Goal: Transaction & Acquisition: Purchase product/service

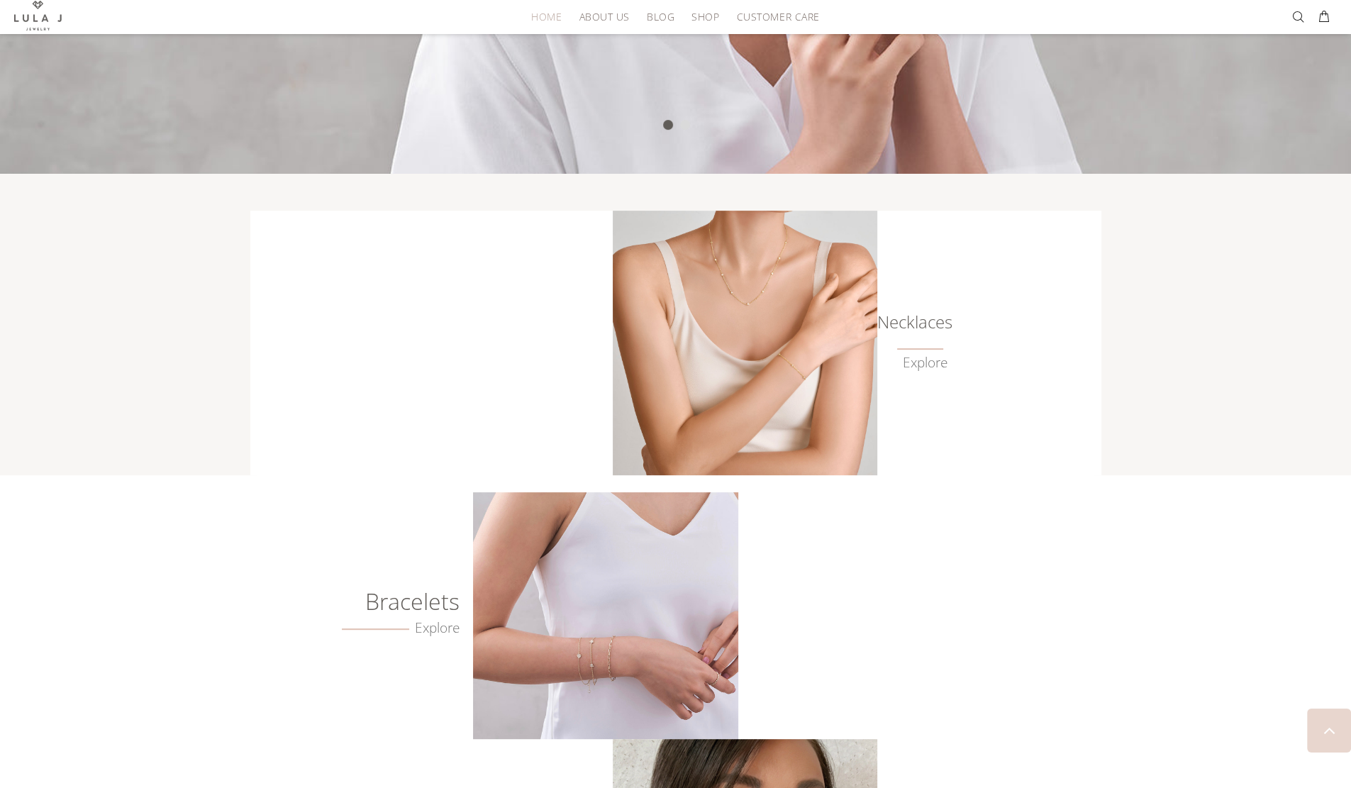
scroll to position [538, 0]
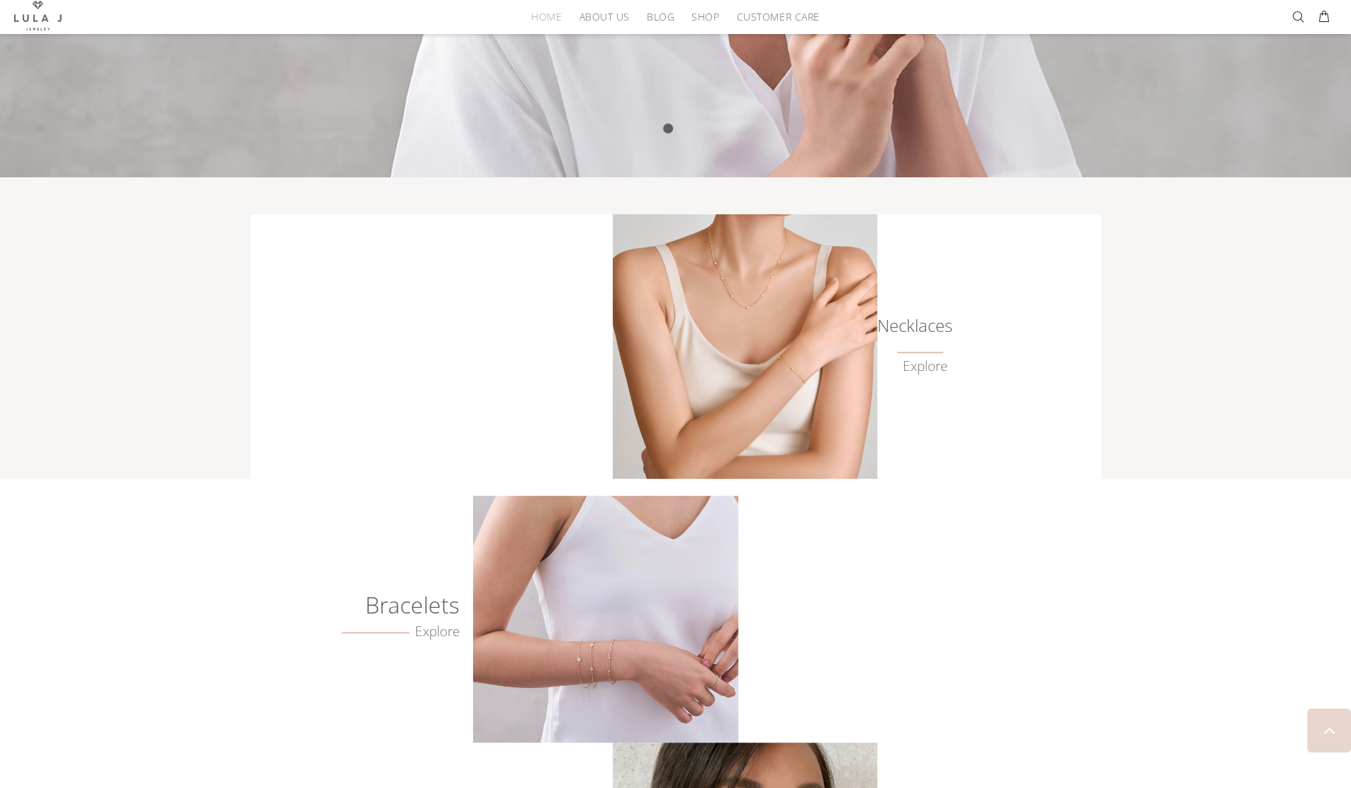
click at [771, 317] on img at bounding box center [745, 346] width 264 height 264
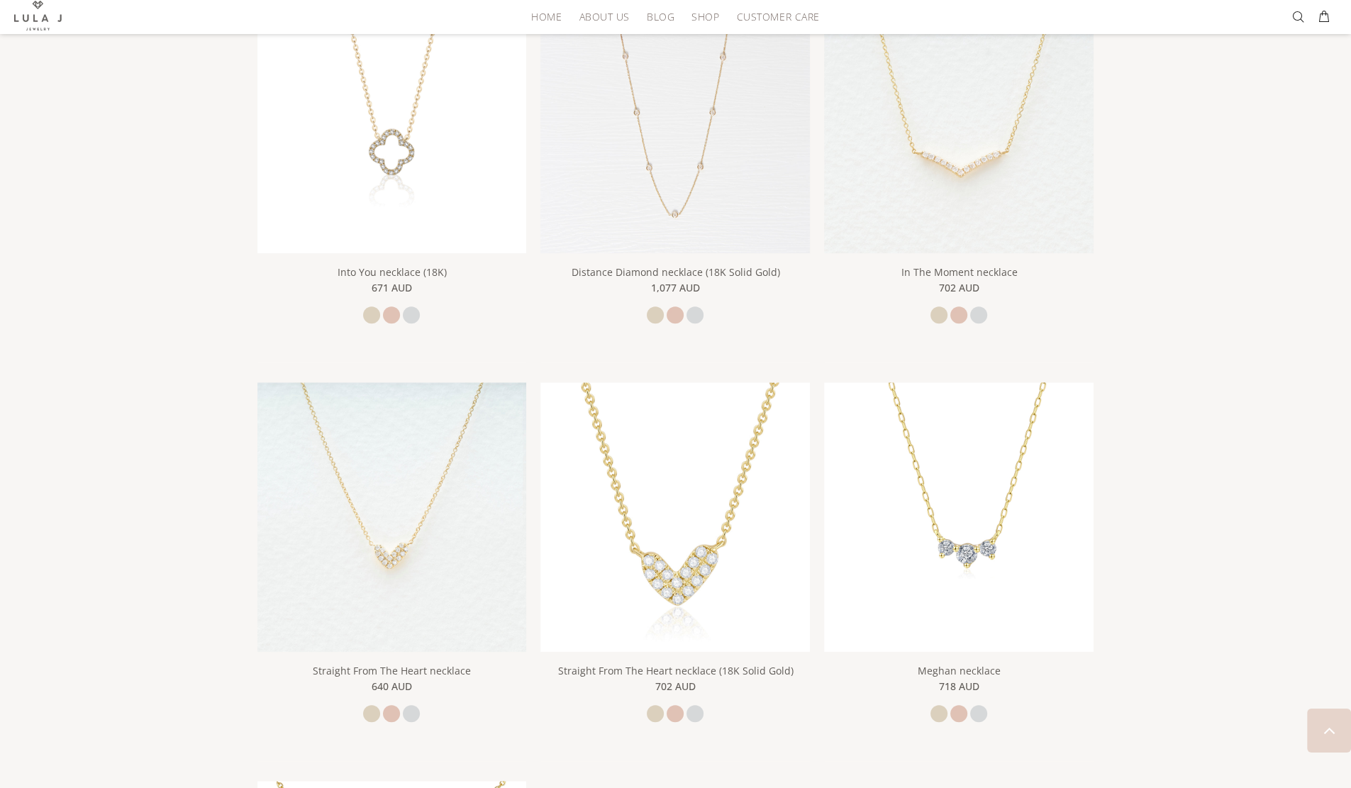
scroll to position [1624, 0]
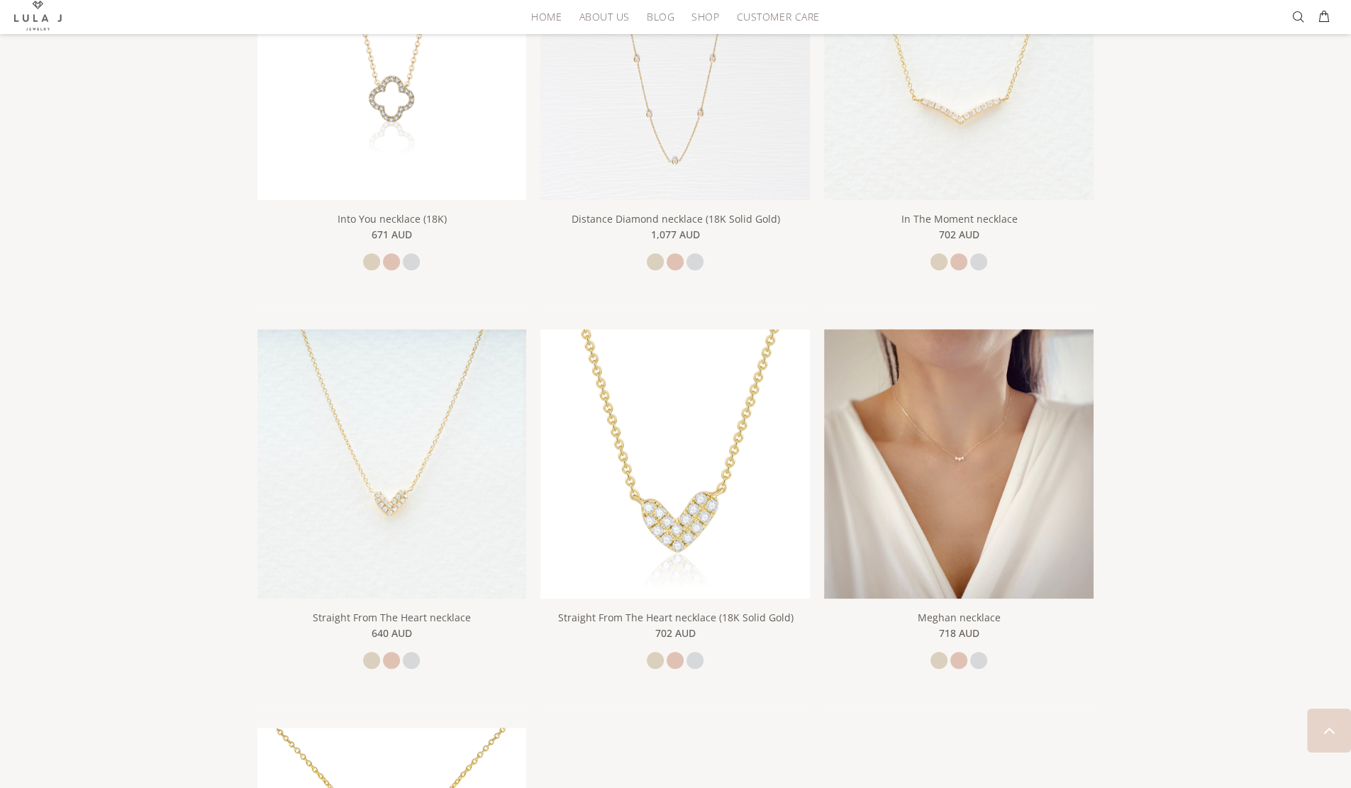
click at [1002, 467] on img at bounding box center [958, 463] width 269 height 269
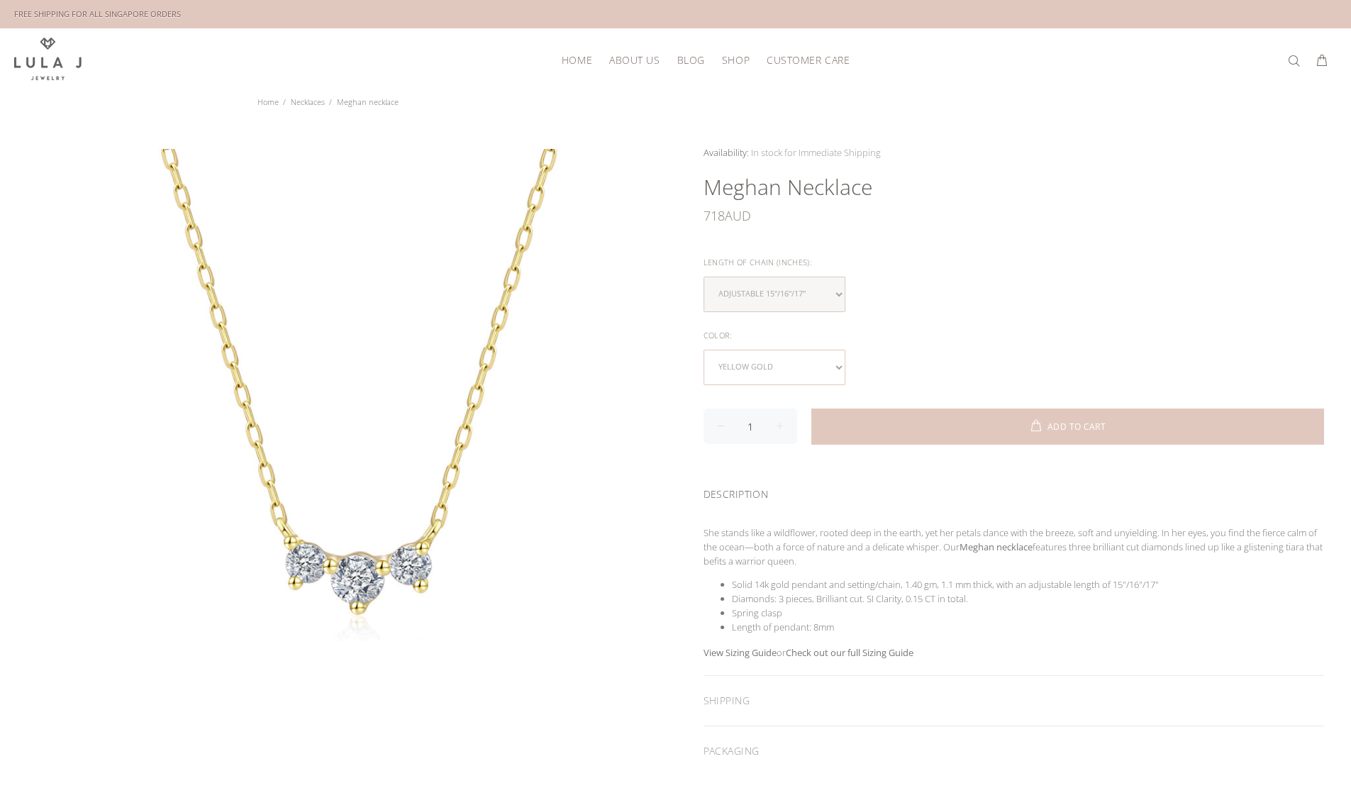
click at [834, 350] on select "yellow gold rose gold white gold" at bounding box center [774, 367] width 142 height 35
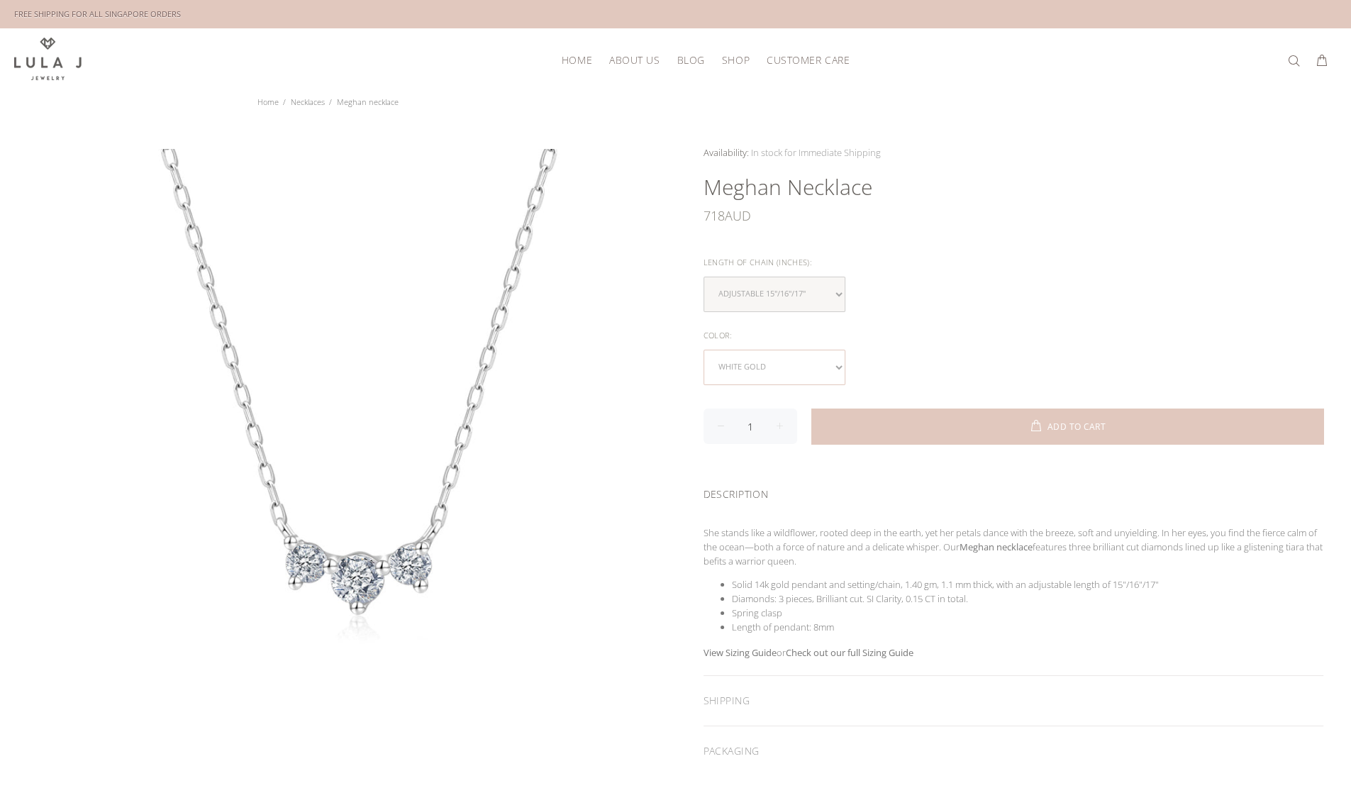
click at [835, 364] on select "yellow gold rose gold white gold" at bounding box center [774, 367] width 142 height 35
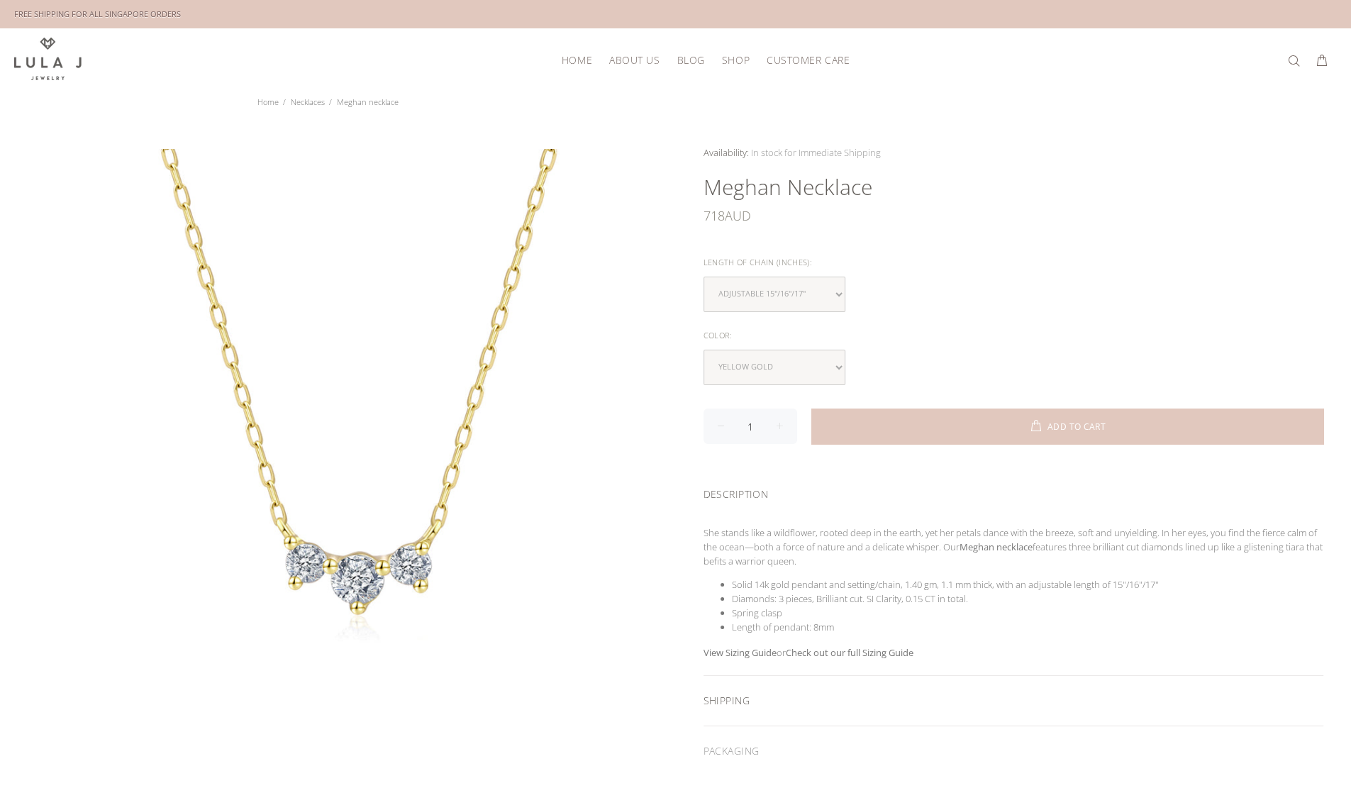
click at [720, 705] on div "SHIPPING" at bounding box center [1013, 701] width 620 height 50
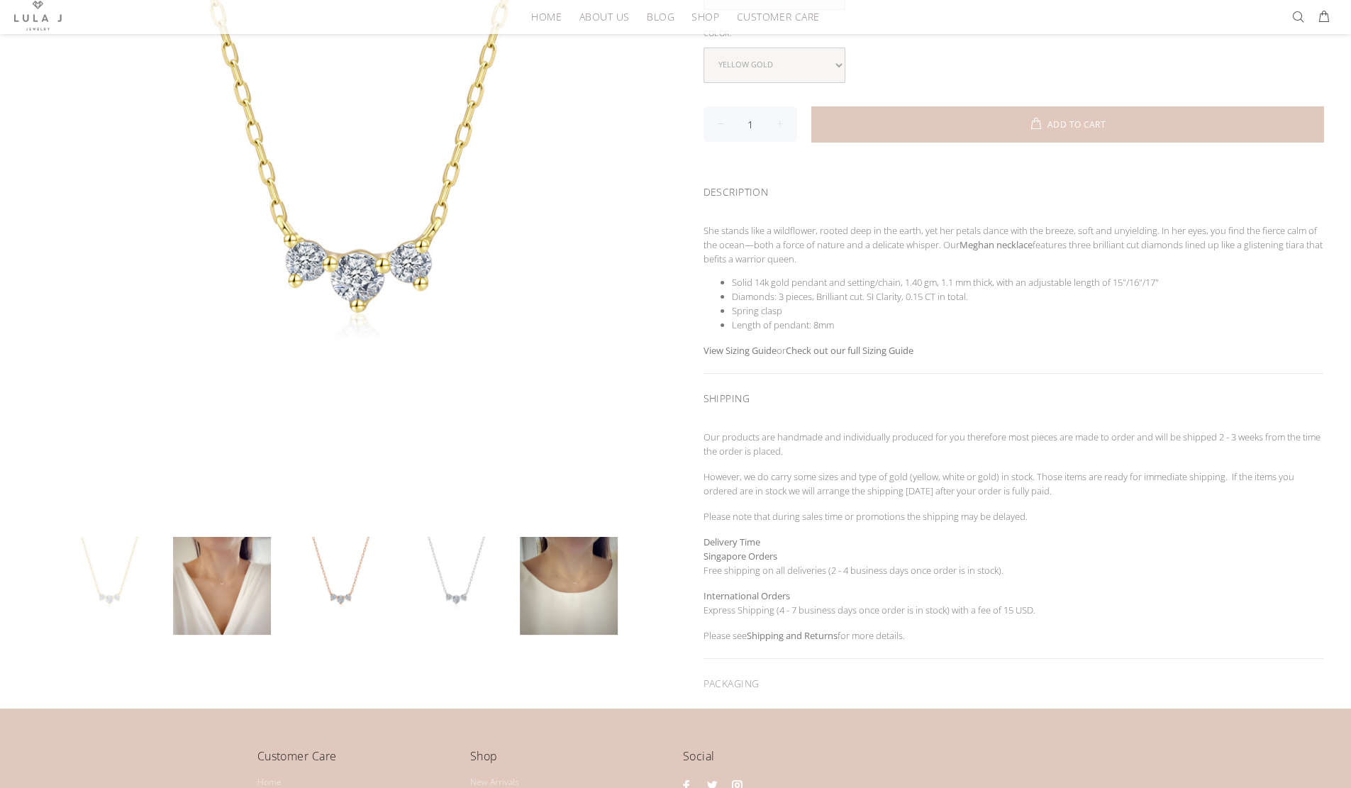
scroll to position [303, 0]
click at [735, 669] on div "PACKAGING" at bounding box center [1013, 683] width 620 height 50
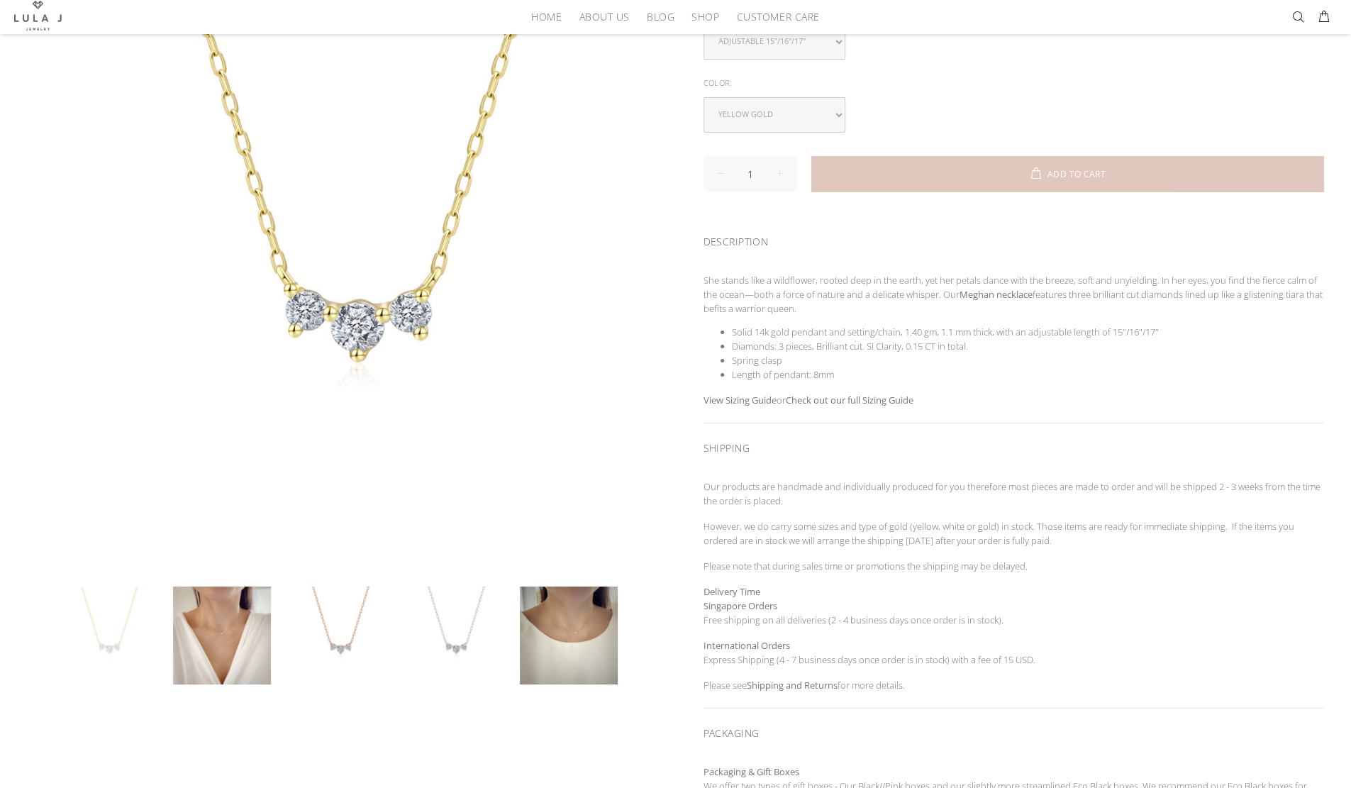
scroll to position [252, 0]
click at [547, 612] on link at bounding box center [569, 635] width 98 height 98
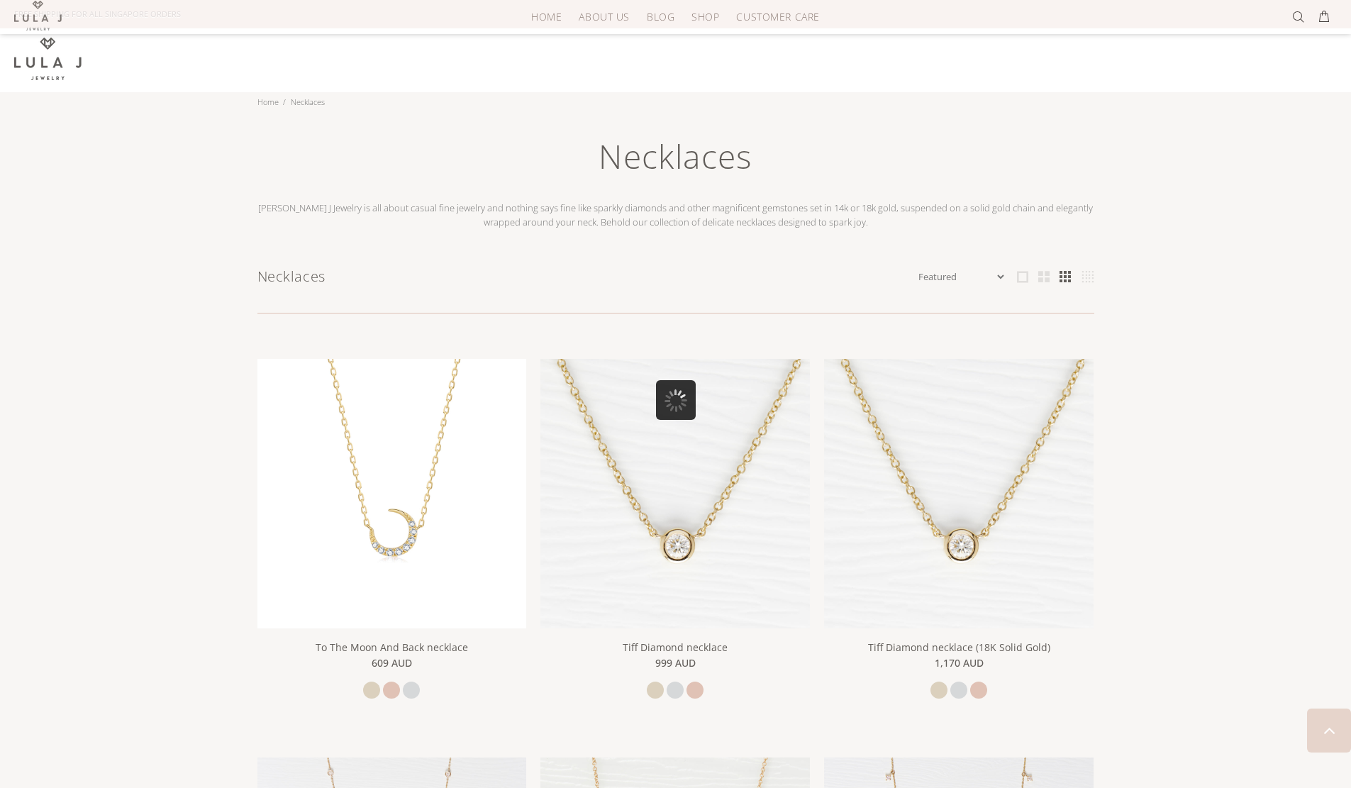
scroll to position [1066, 0]
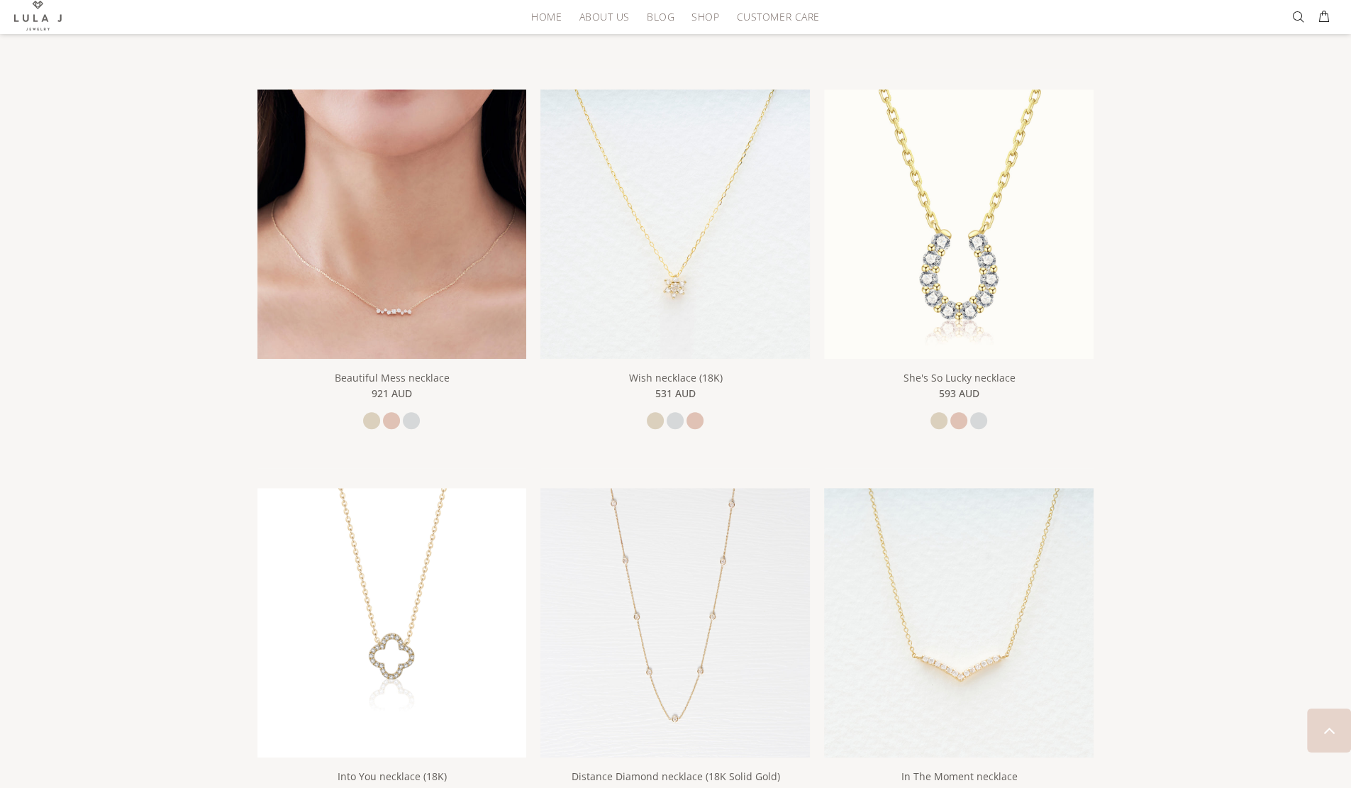
click at [384, 315] on img at bounding box center [391, 223] width 269 height 269
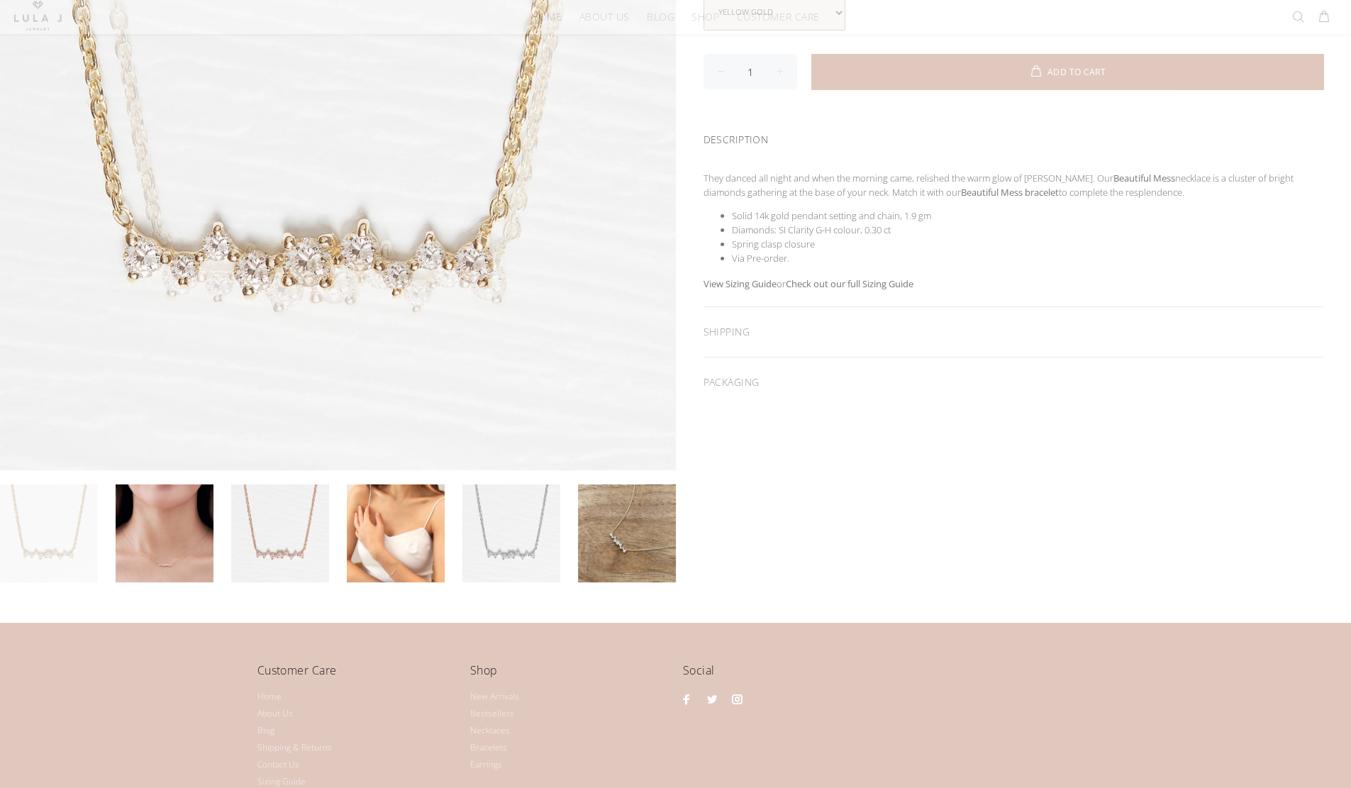
scroll to position [354, 0]
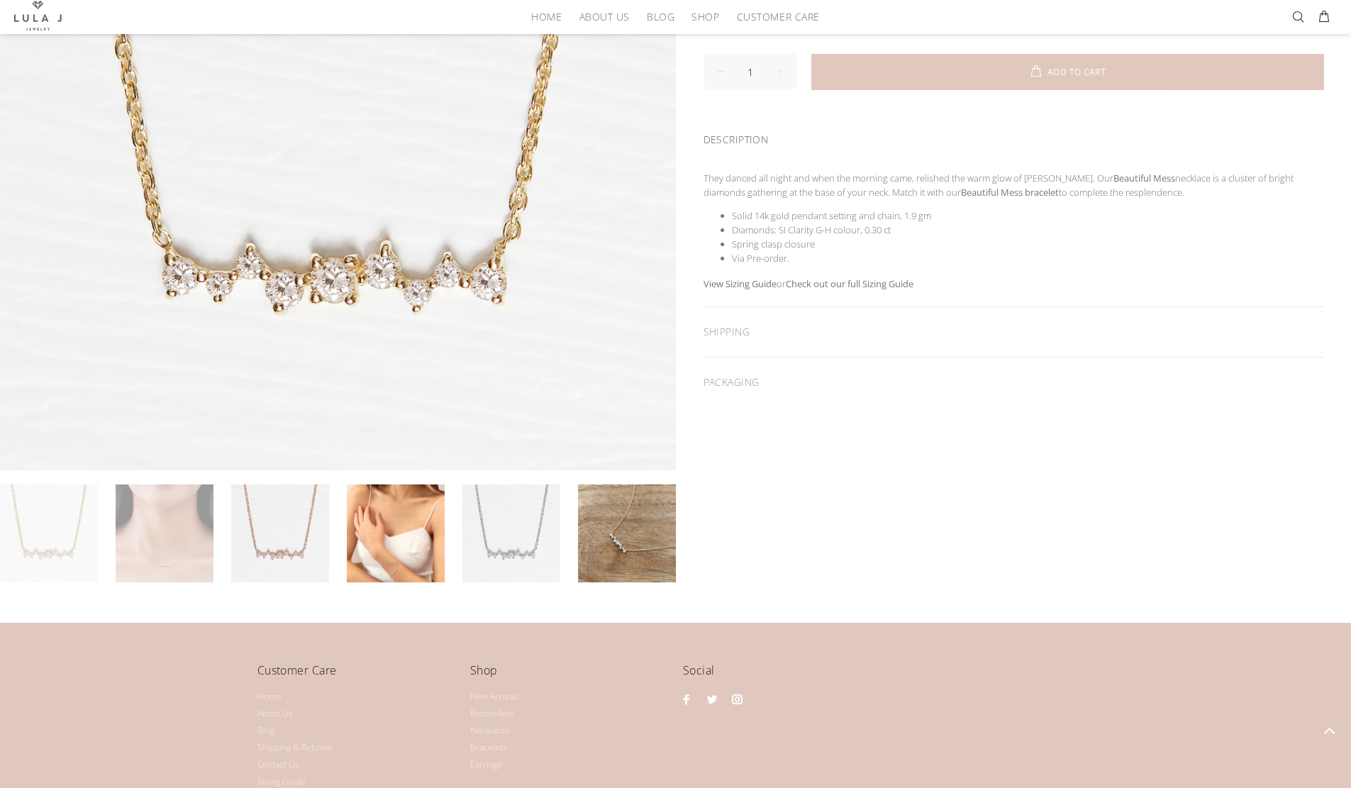
click at [191, 552] on link at bounding box center [165, 533] width 98 height 98
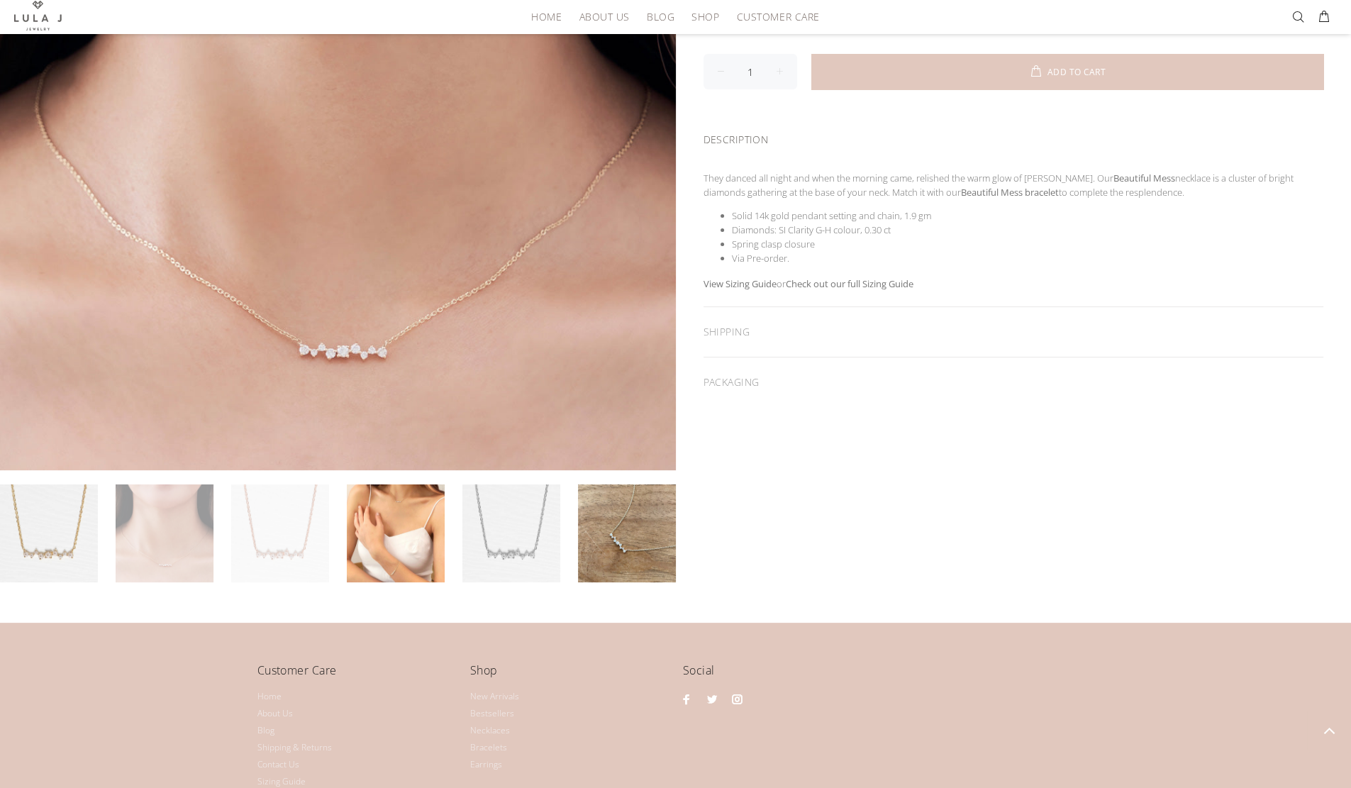
click at [266, 560] on link at bounding box center [280, 533] width 98 height 98
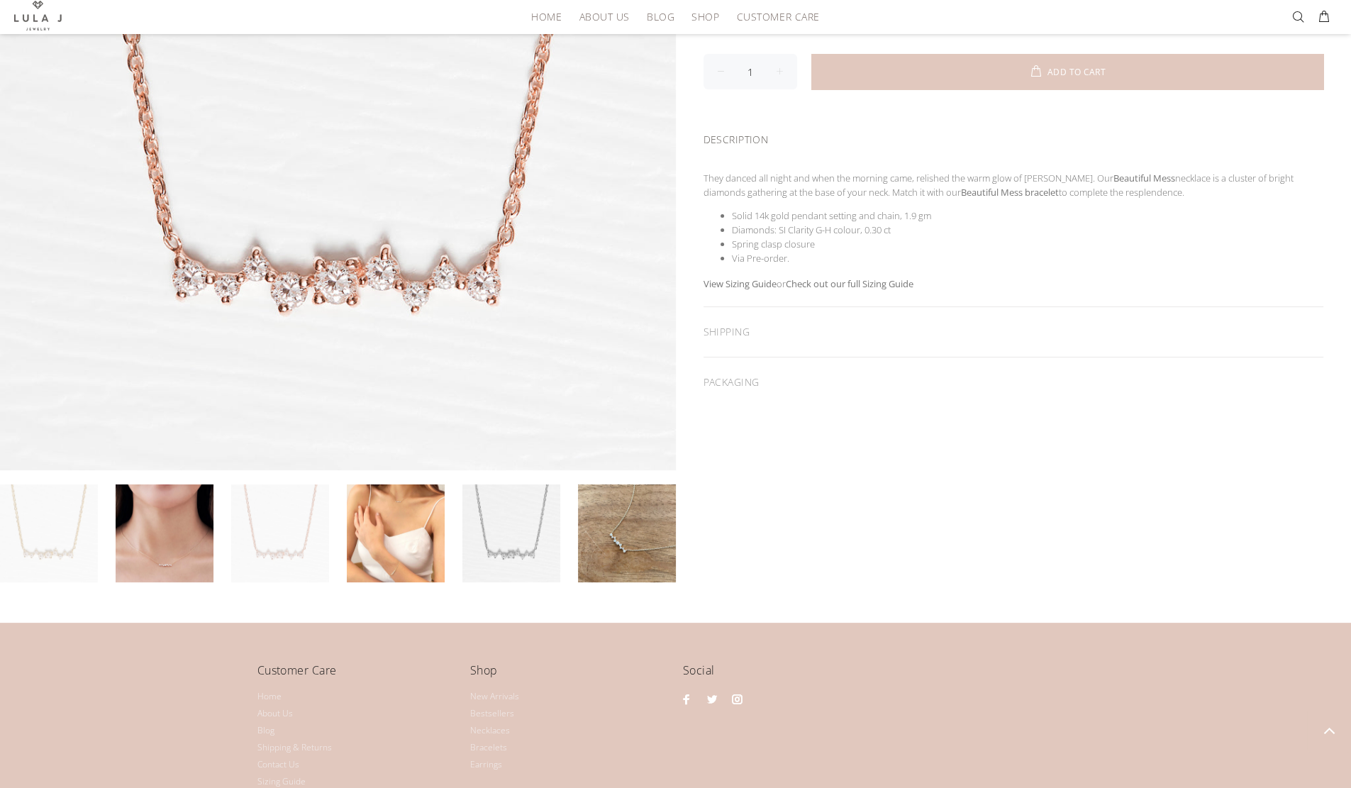
click at [42, 517] on link at bounding box center [49, 533] width 98 height 98
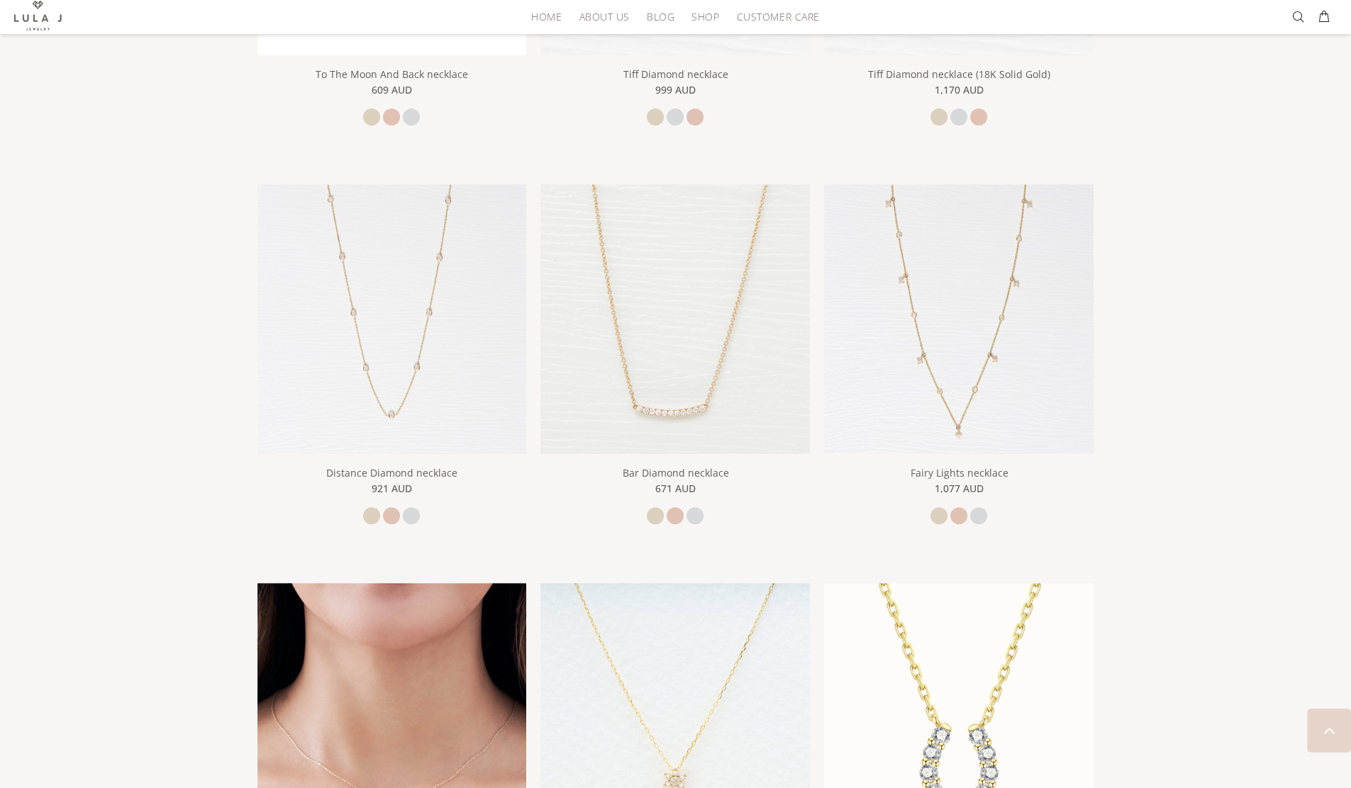
scroll to position [573, 0]
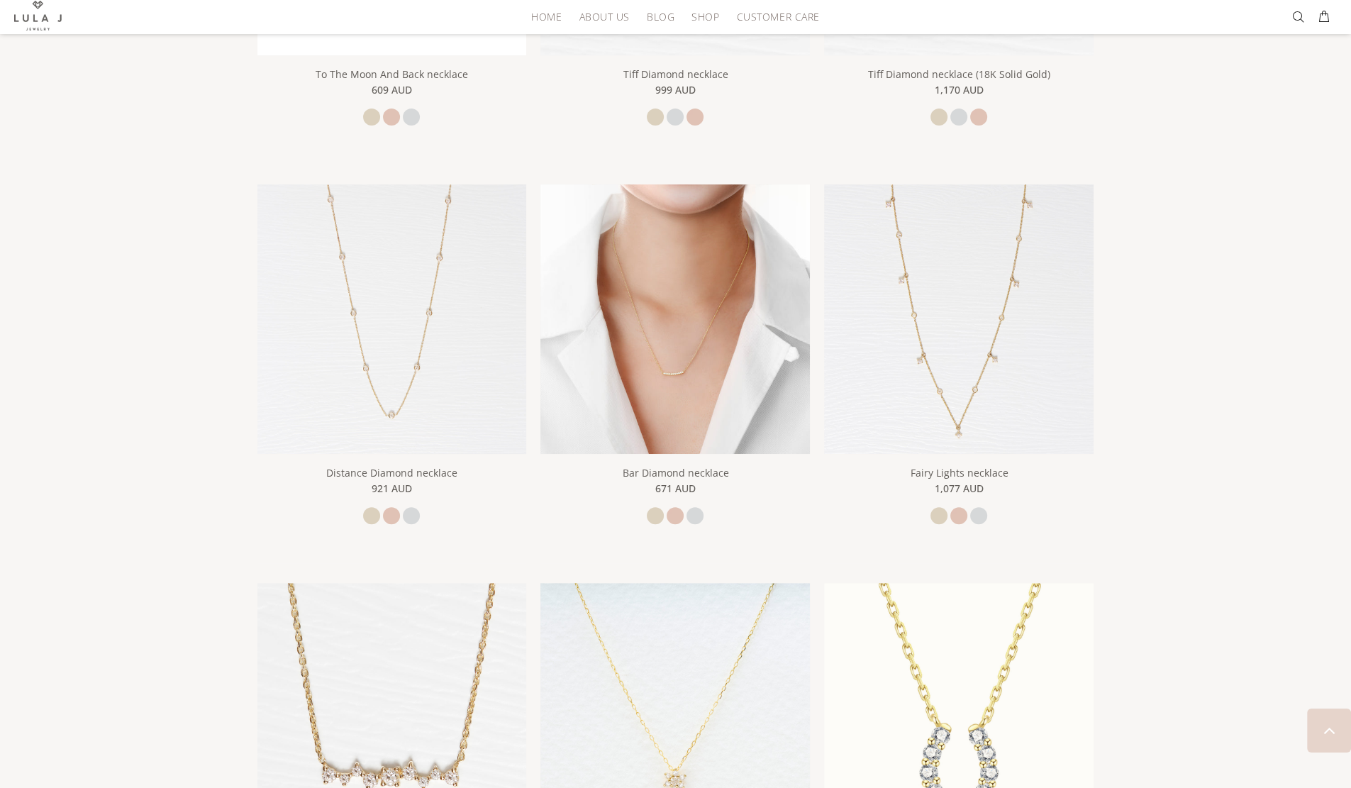
click at [686, 363] on img at bounding box center [674, 318] width 269 height 269
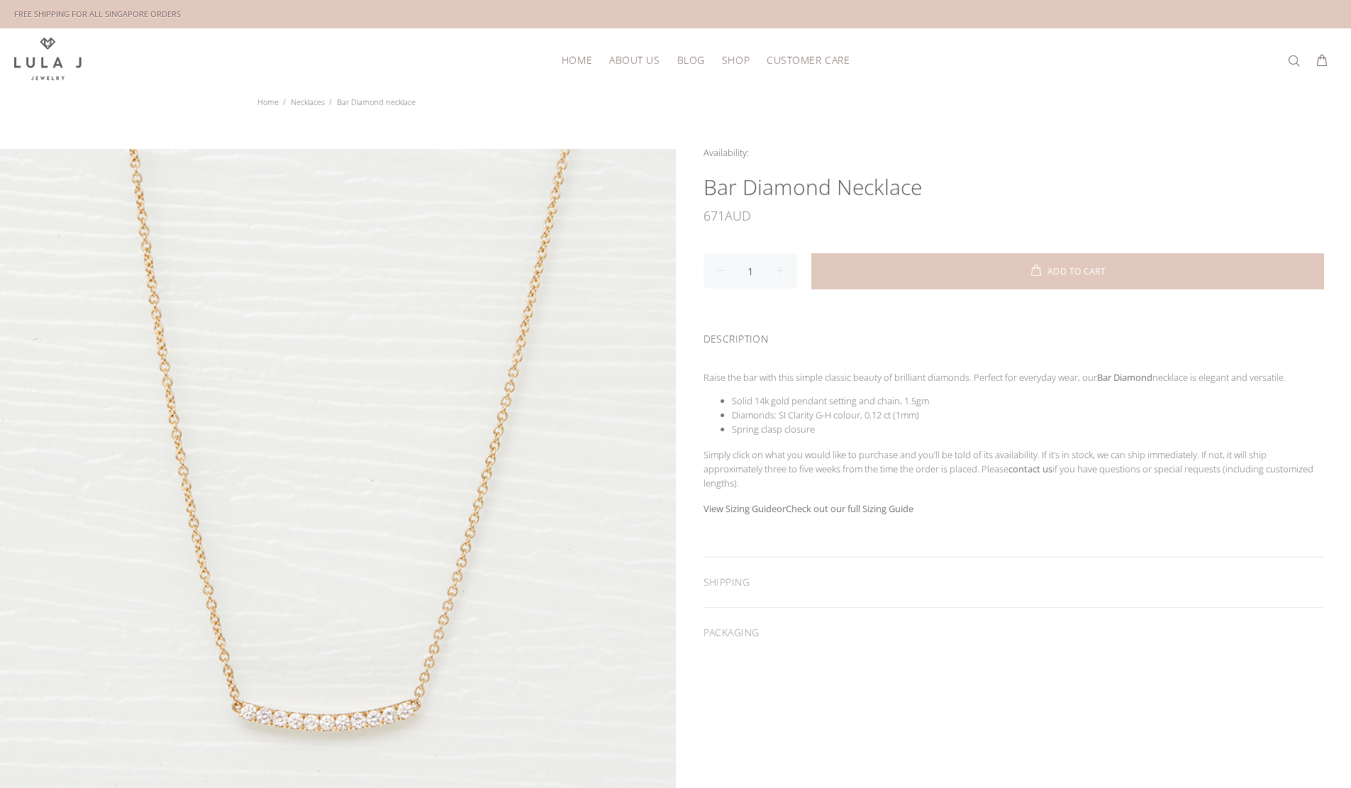
scroll to position [488, 0]
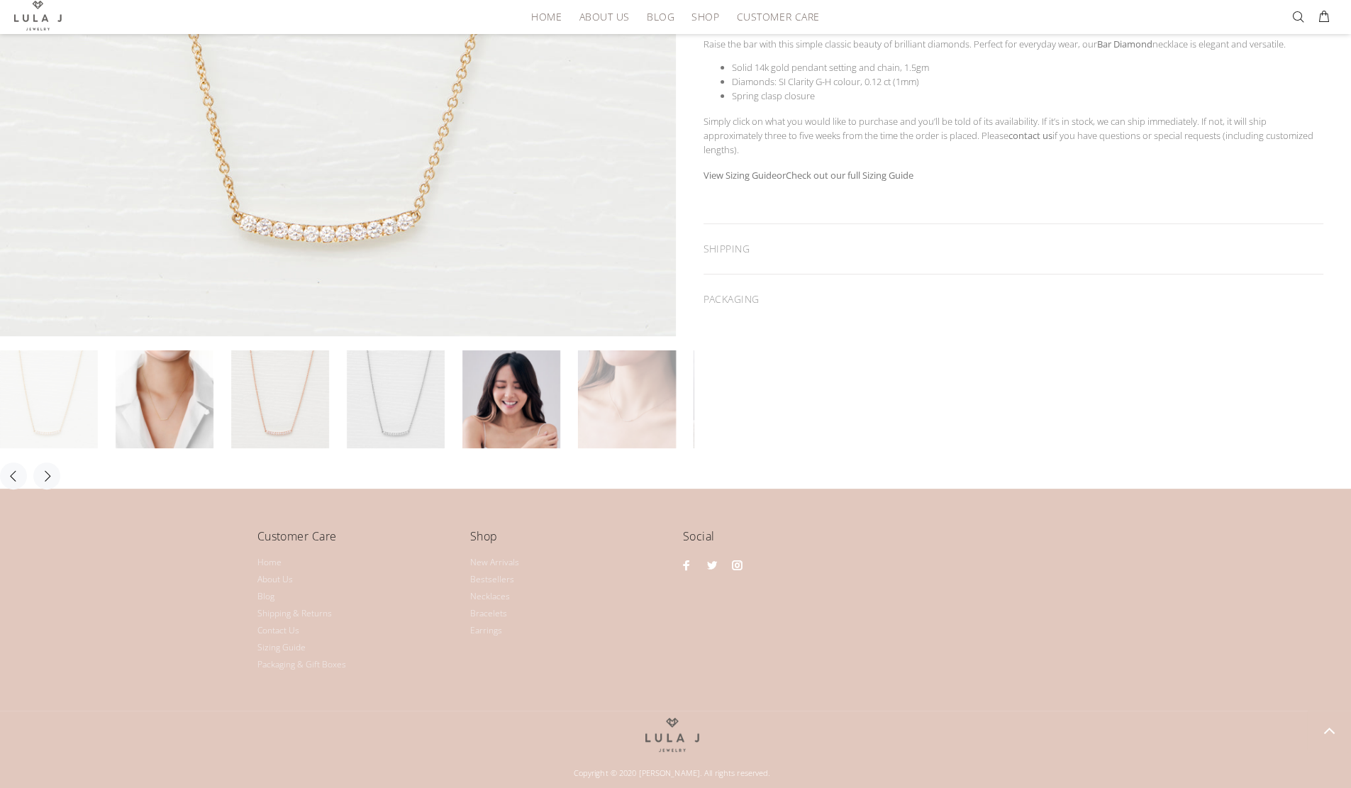
click at [639, 428] on link at bounding box center [627, 399] width 98 height 98
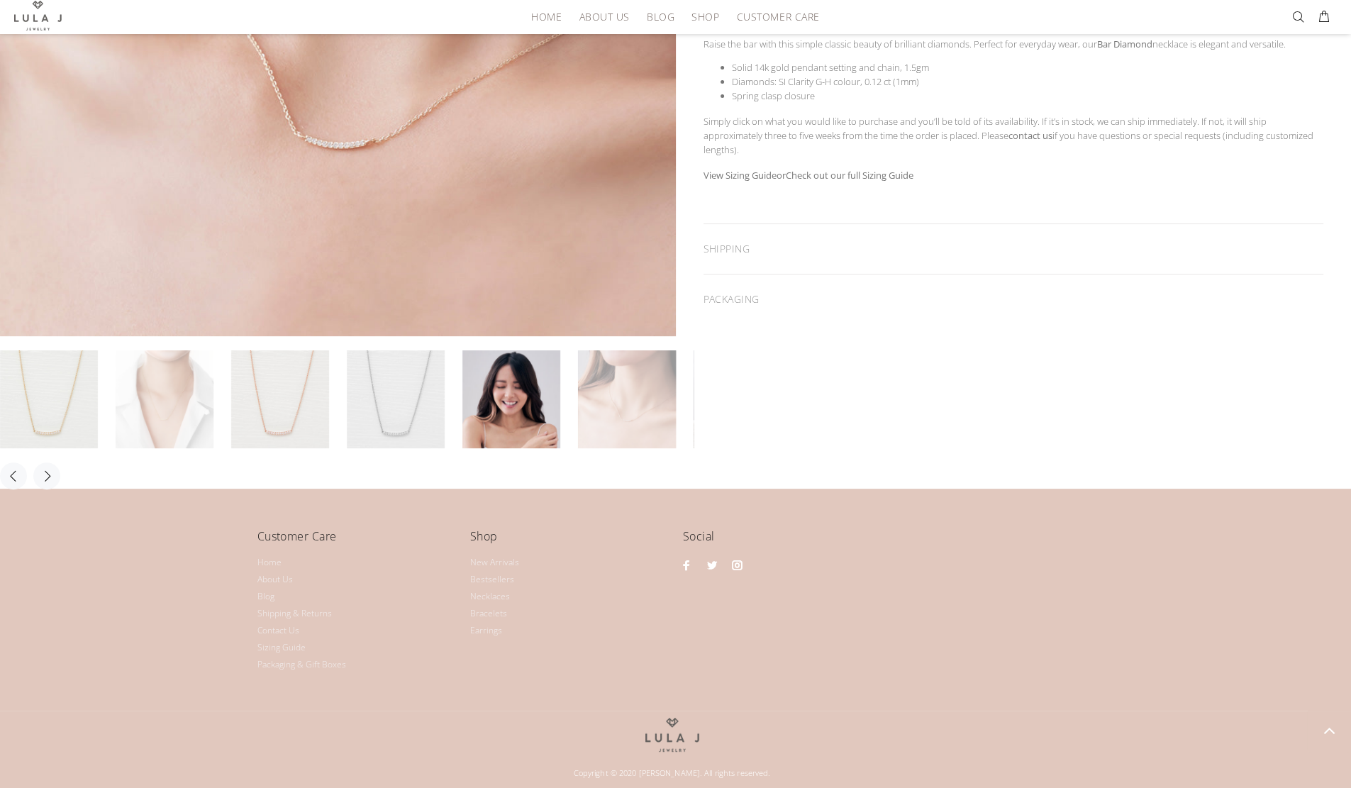
click at [173, 419] on link at bounding box center [165, 399] width 98 height 98
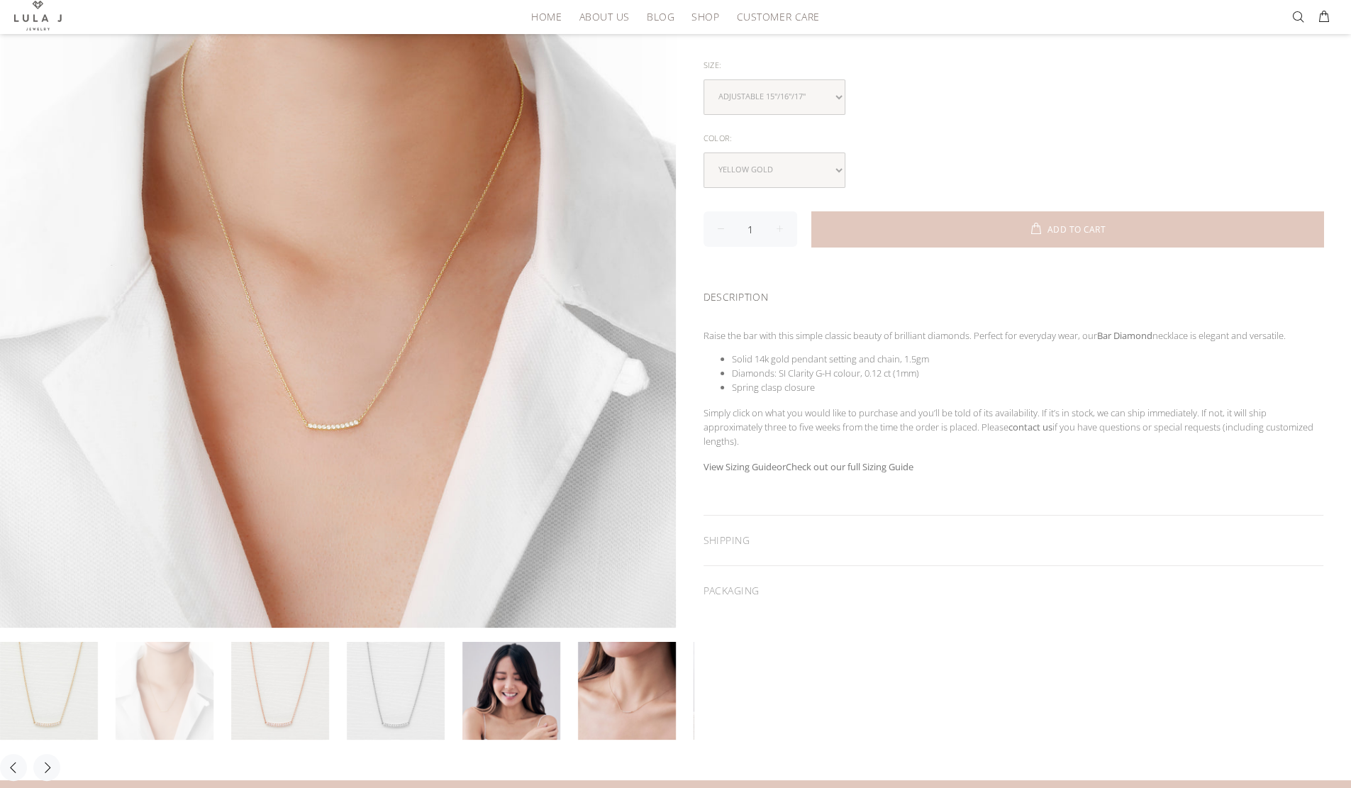
scroll to position [199, 0]
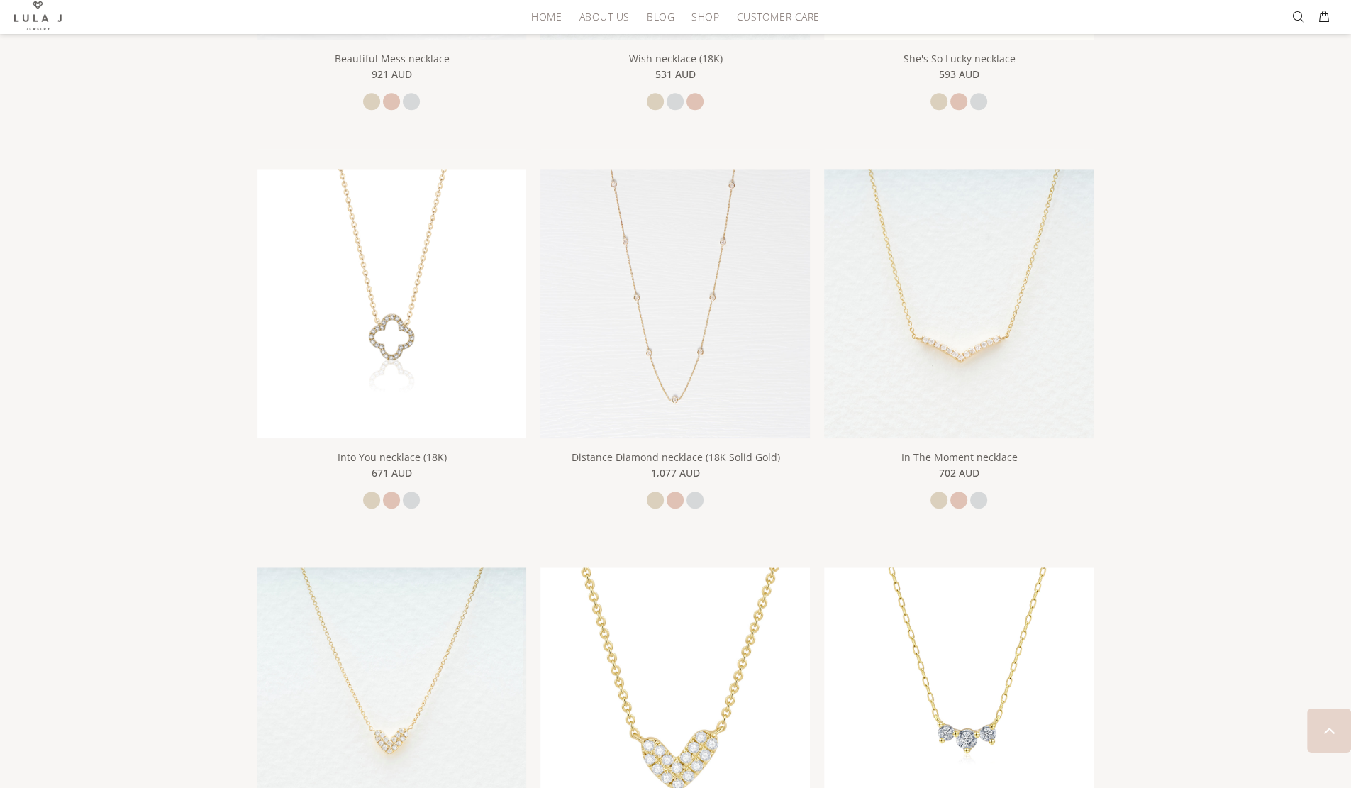
scroll to position [1687, 0]
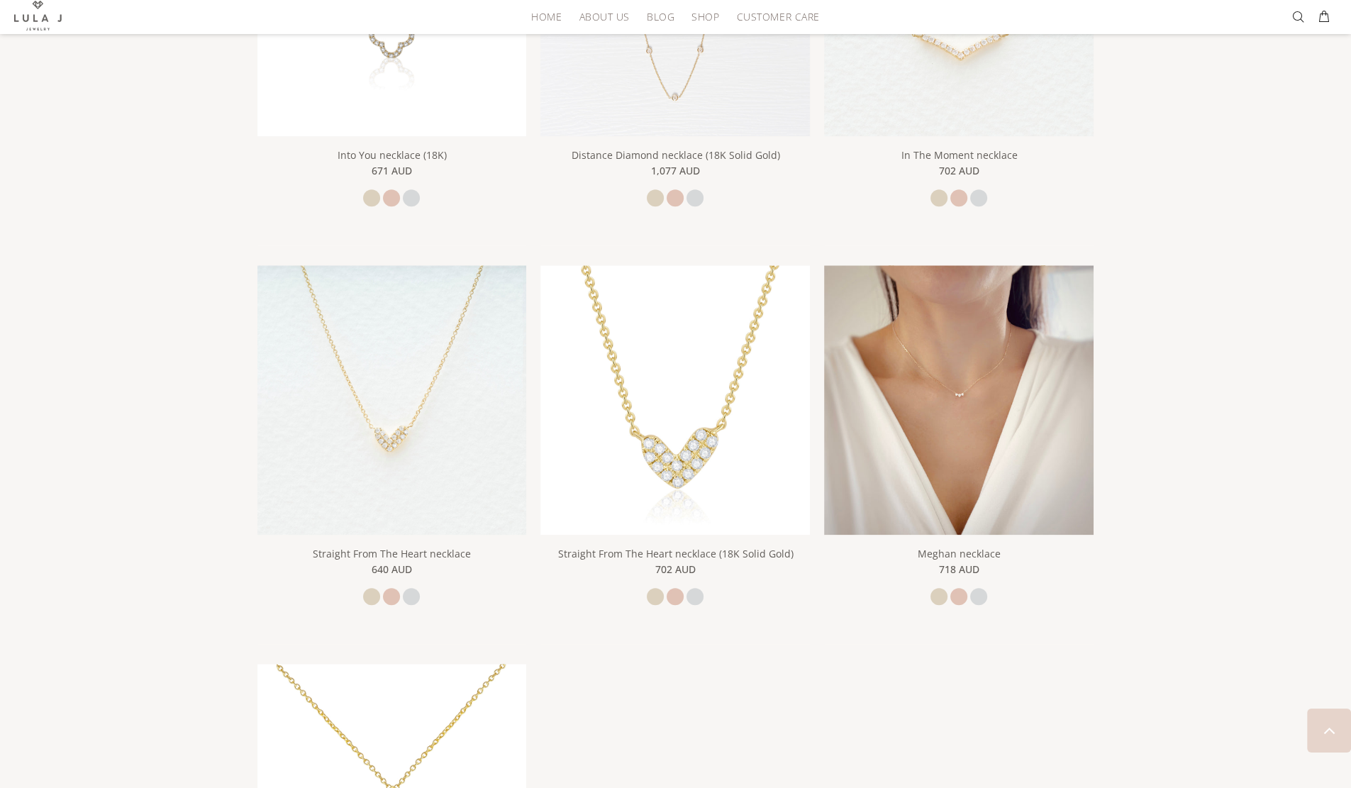
click at [983, 473] on img at bounding box center [958, 399] width 269 height 269
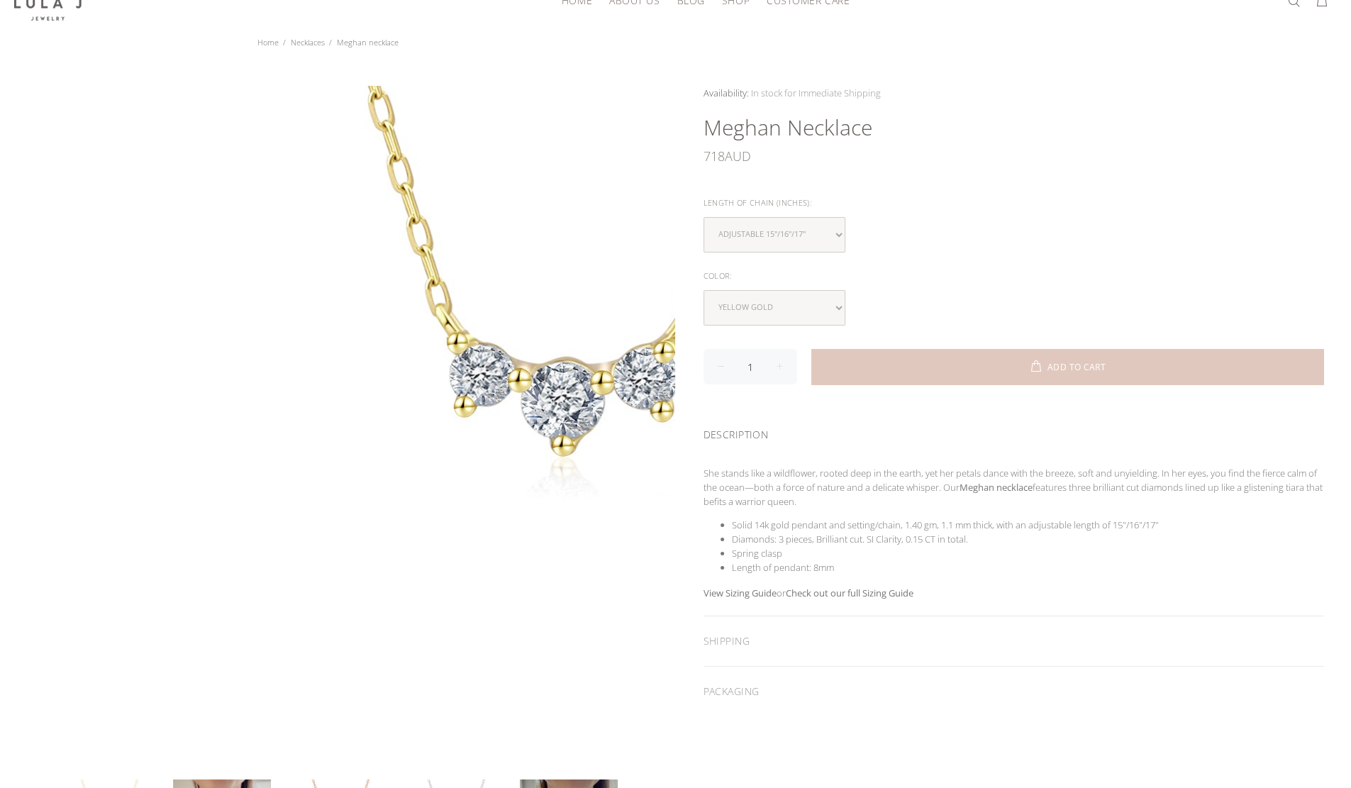
scroll to position [24, 0]
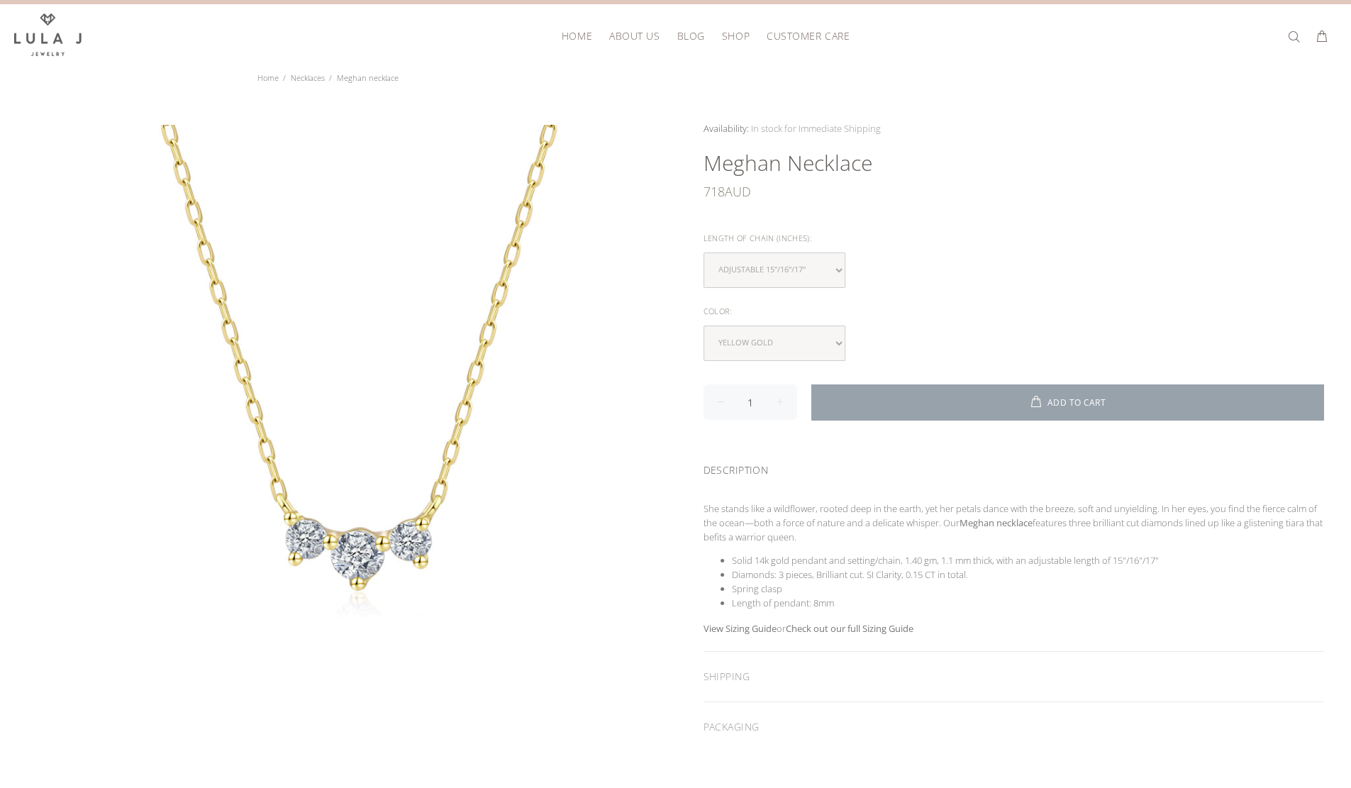
click at [842, 402] on button "ADD TO CART" at bounding box center [1067, 401] width 513 height 35
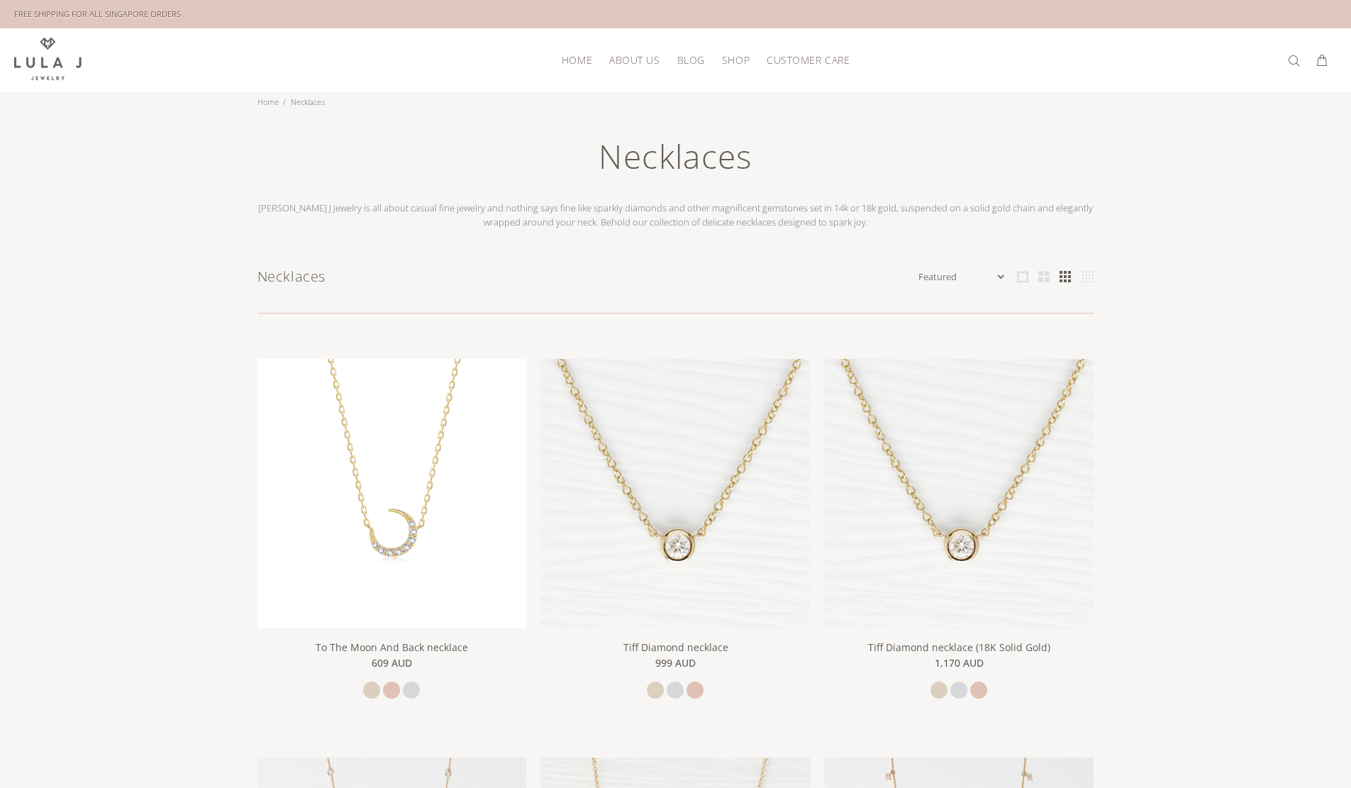
click at [583, 55] on span "HOME" at bounding box center [576, 60] width 30 height 11
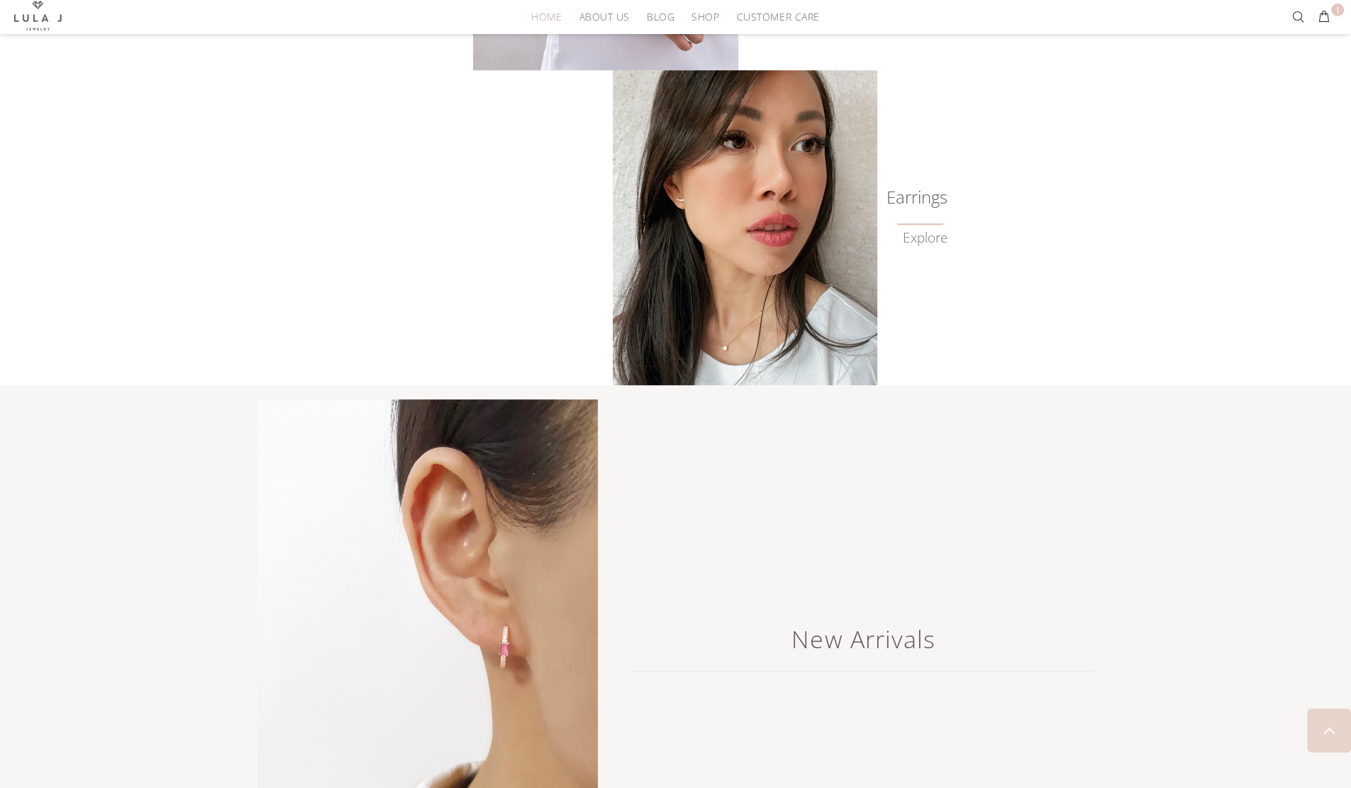
scroll to position [1211, 0]
click at [720, 260] on img at bounding box center [745, 226] width 264 height 315
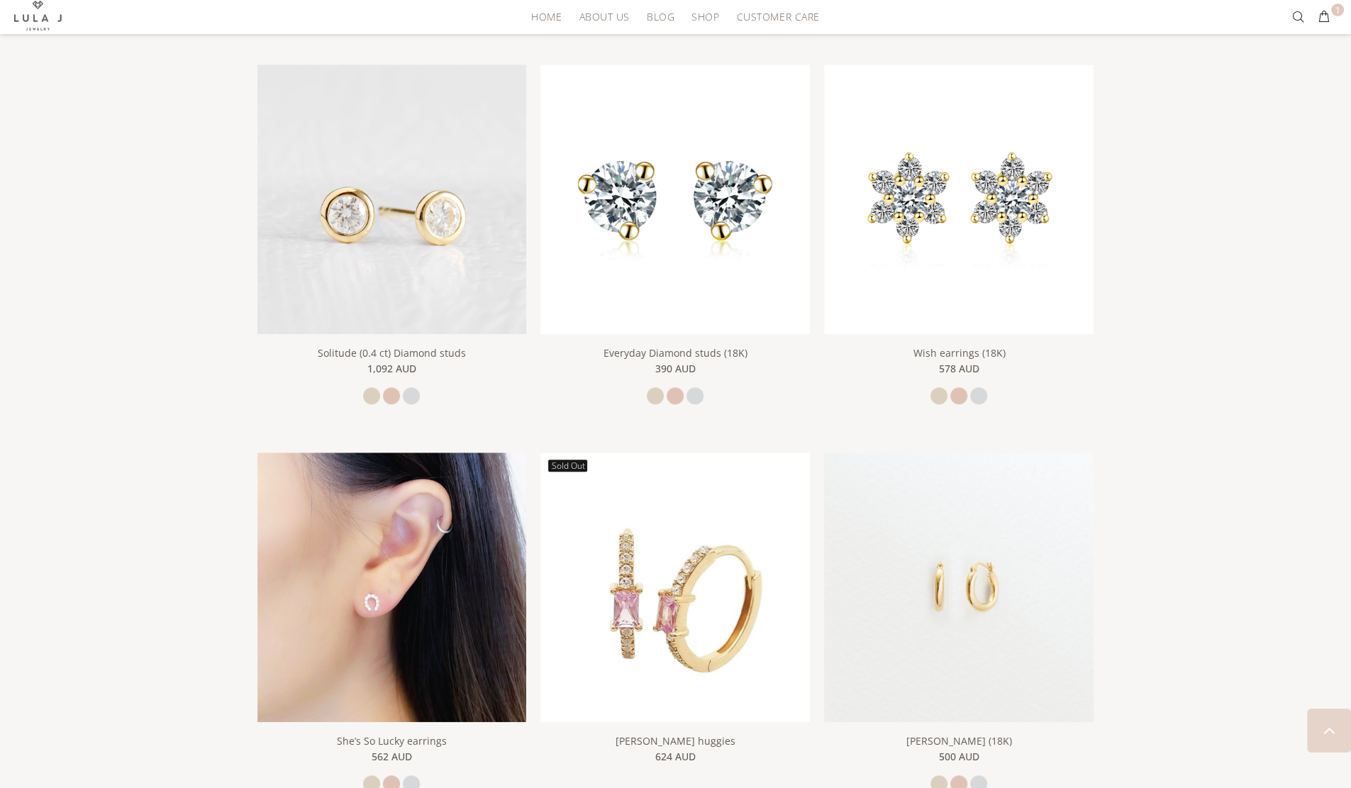
scroll to position [1049, 0]
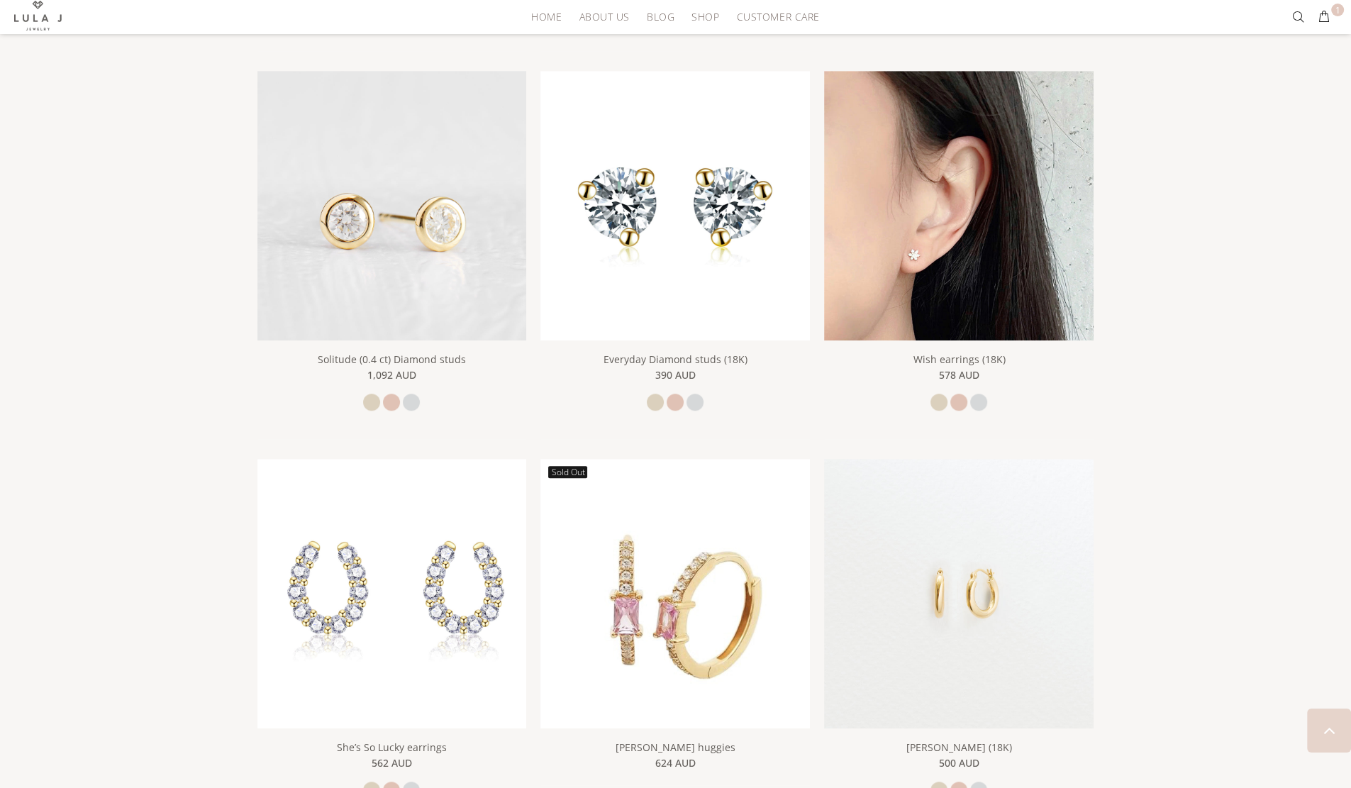
click at [1053, 333] on img at bounding box center [958, 205] width 269 height 269
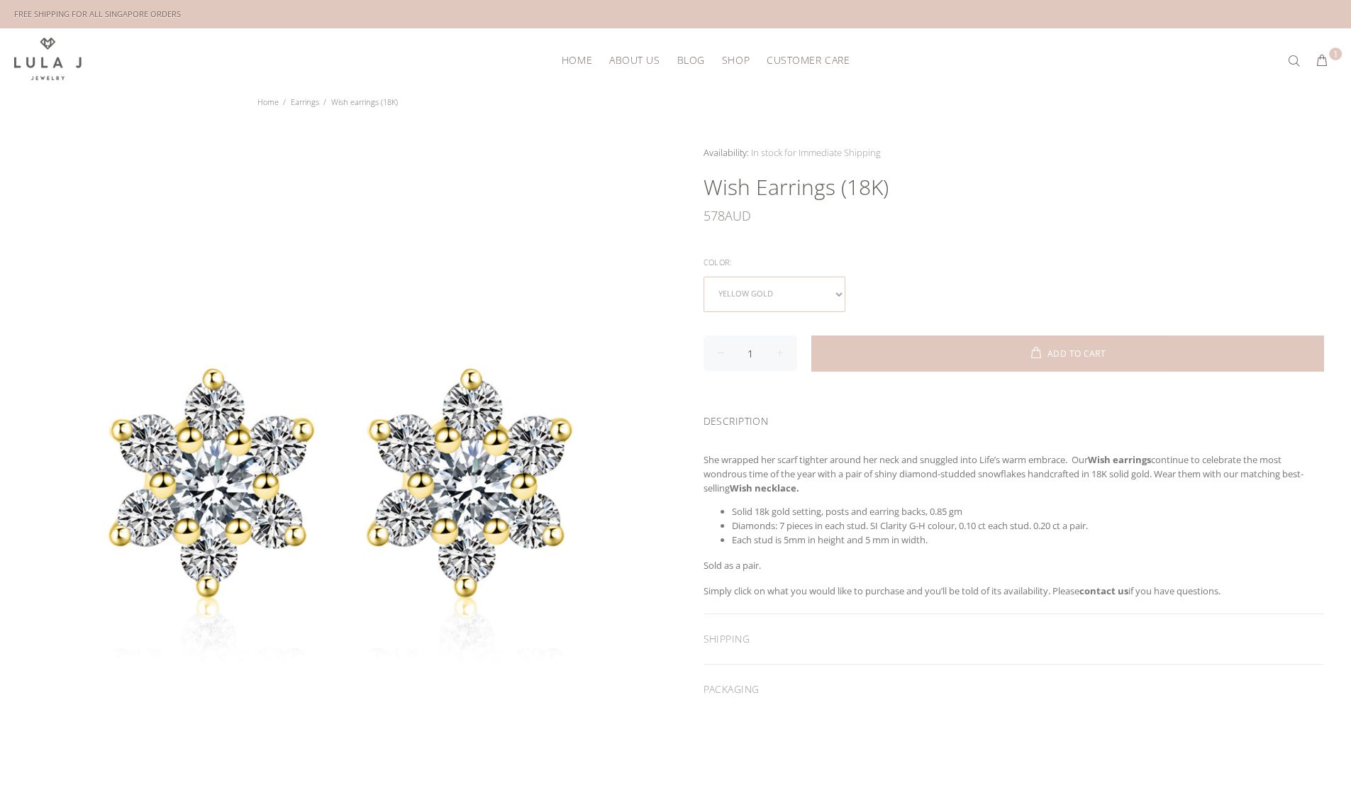
click at [764, 294] on select "yellow gold rose gold white gold" at bounding box center [774, 293] width 142 height 35
click at [798, 289] on select "yellow gold rose gold white gold" at bounding box center [774, 293] width 142 height 35
